Goal: Task Accomplishment & Management: Complete application form

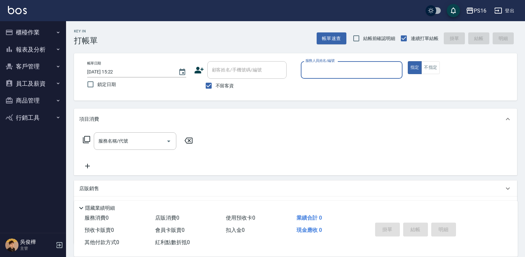
click at [45, 29] on button "櫃檯作業" at bounding box center [33, 32] width 61 height 17
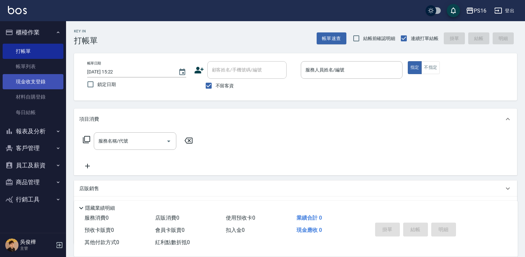
click at [37, 79] on link "現金收支登錄" at bounding box center [33, 81] width 61 height 15
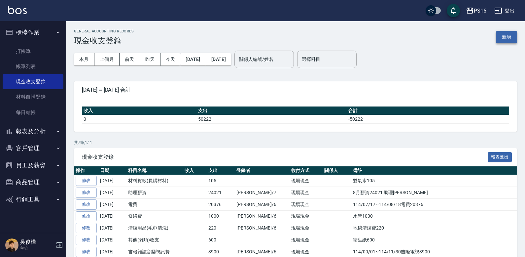
click at [327, 39] on button "新增" at bounding box center [506, 37] width 21 height 12
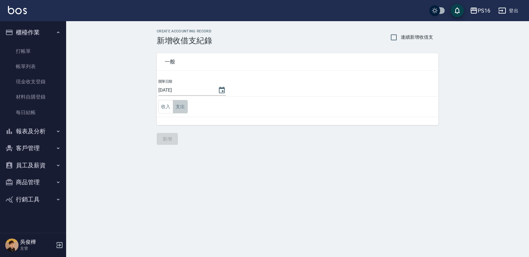
click at [177, 110] on button "支出" at bounding box center [180, 107] width 15 height 14
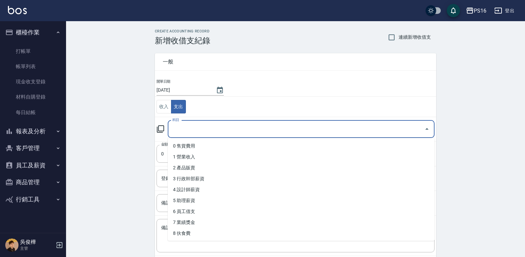
drag, startPoint x: 204, startPoint y: 131, endPoint x: 229, endPoint y: 134, distance: 24.9
click at [205, 132] on input "科目" at bounding box center [296, 129] width 251 height 12
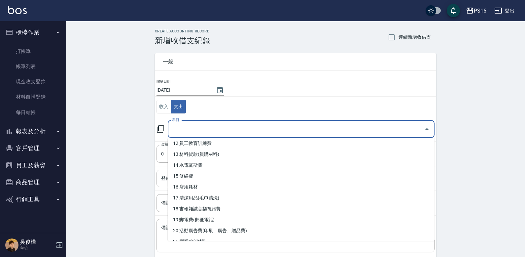
scroll to position [139, 0]
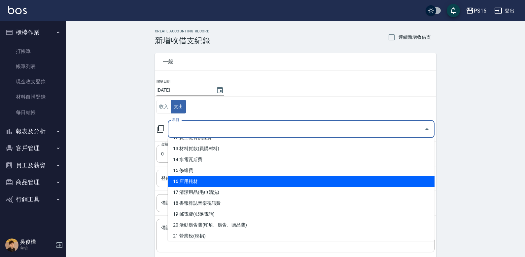
click at [327, 184] on li "16 店用耗材" at bounding box center [301, 181] width 267 height 11
type input "16 店用耗材"
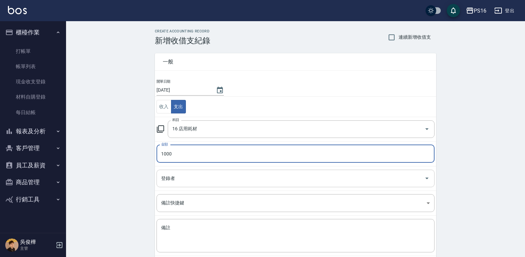
type input "1000"
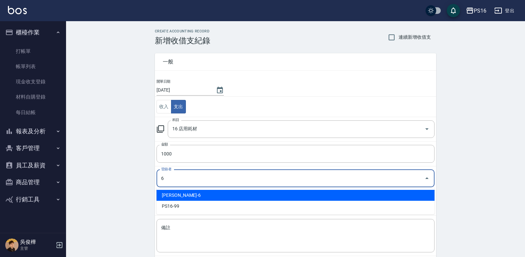
type input "[PERSON_NAME]-6"
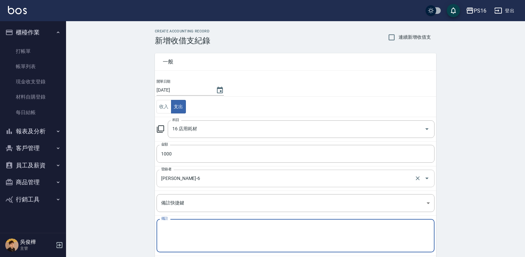
type textarea "f"
type textarea "ㄑ"
type textarea "引"
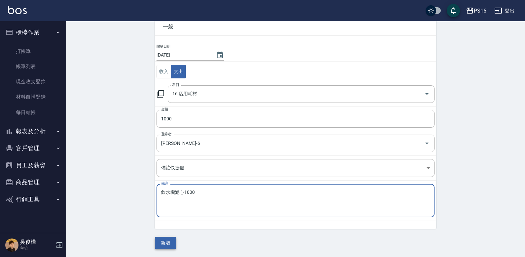
type textarea "飲水機濾心1000"
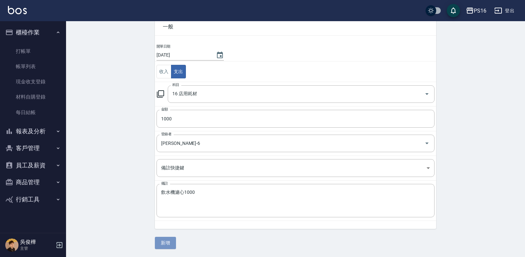
click at [159, 213] on button "新增" at bounding box center [165, 243] width 21 height 12
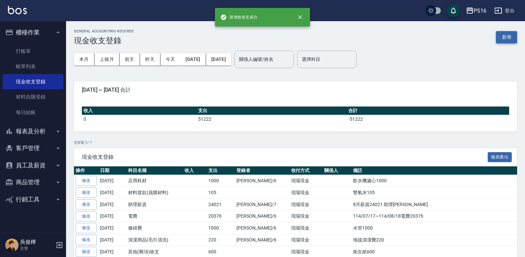
click at [327, 39] on button "新增" at bounding box center [506, 37] width 21 height 12
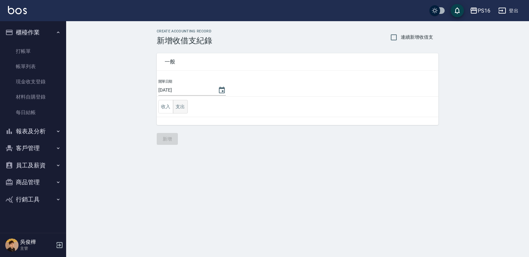
click at [186, 110] on button "支出" at bounding box center [180, 107] width 15 height 14
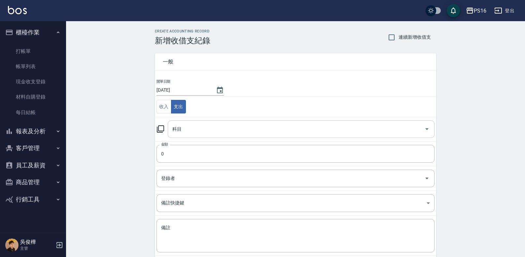
click at [195, 126] on input "科目" at bounding box center [296, 129] width 251 height 12
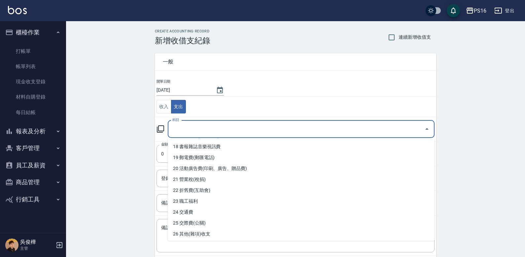
scroll to position [206, 0]
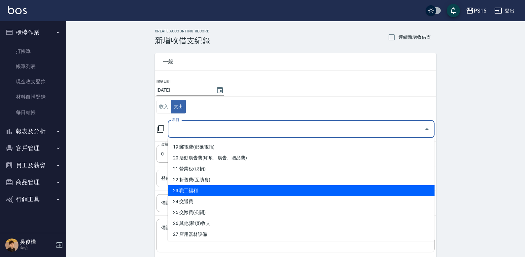
click at [327, 190] on li "23 職工福利" at bounding box center [301, 190] width 267 height 11
type input "23 職工福利"
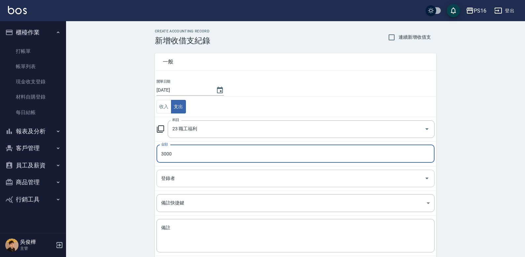
type input "3000"
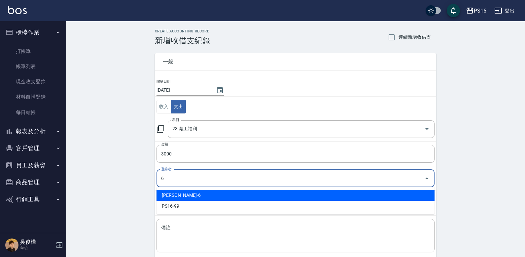
type input "[PERSON_NAME]-6"
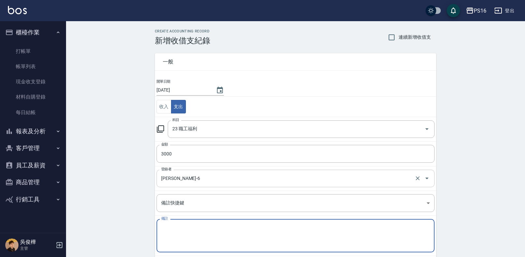
type textarea "g"
type textarea "r"
type textarea "ㄘ"
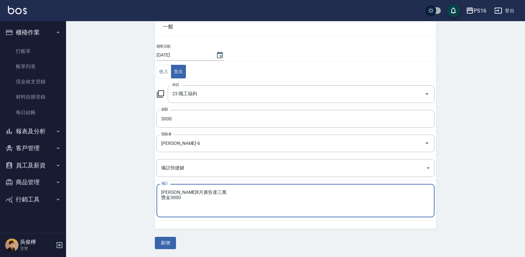
type textarea "[PERSON_NAME]8月廣告達三萬 獎金3000"
click at [177, 213] on div "一般 開單日期 [DATE] 收入 支出 科目 23 職工福利 科目 金額 3000 金額 登錄者 [PERSON_NAME]-6 登錄者 備註快捷鍵 ​ 備…" at bounding box center [296, 129] width 282 height 239
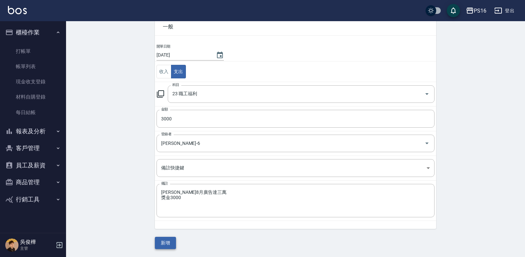
click at [176, 213] on button "新增" at bounding box center [165, 243] width 21 height 12
